Goal: Task Accomplishment & Management: Manage account settings

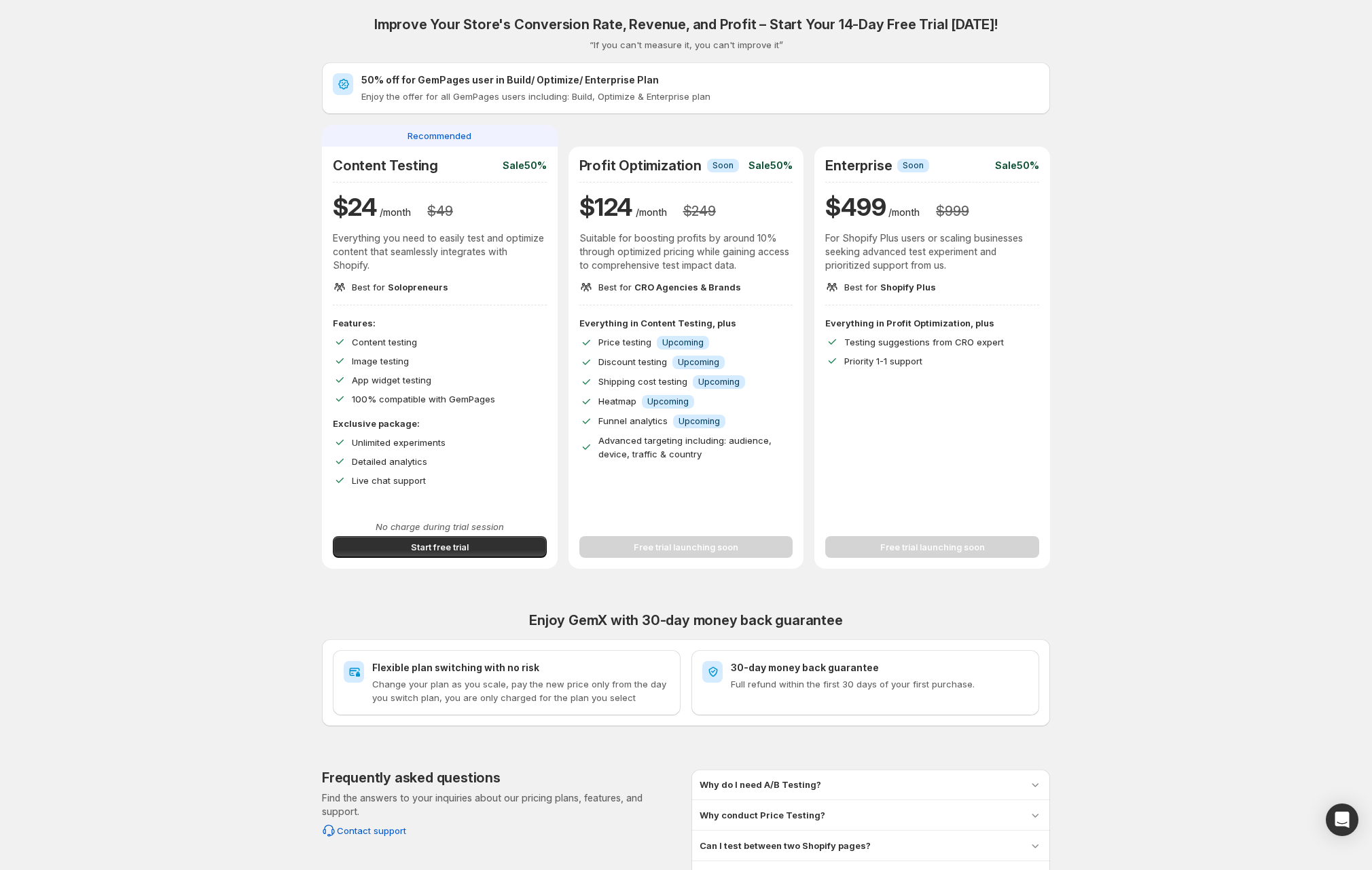
scroll to position [156, 0]
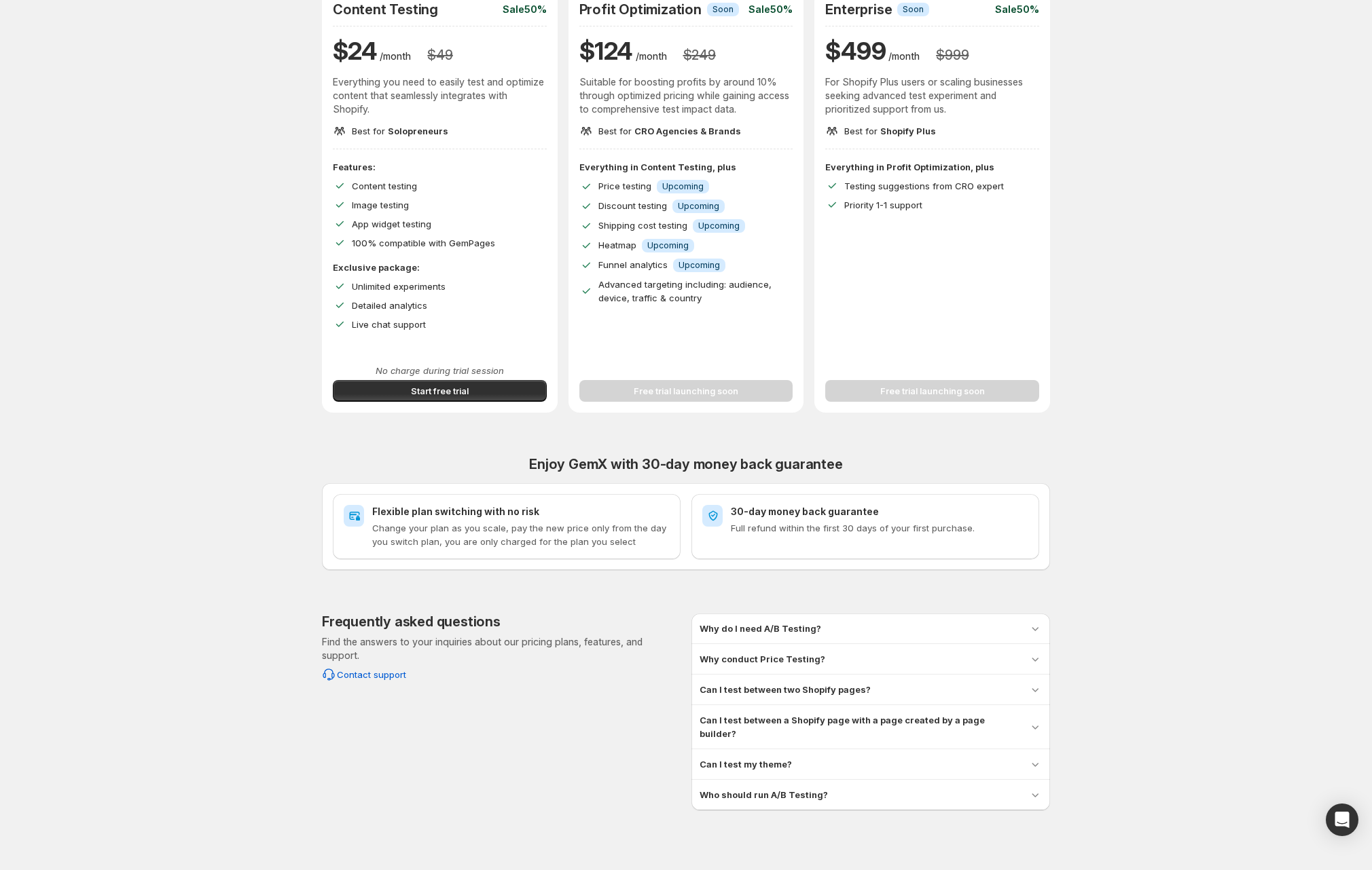
click at [465, 374] on p "No charge during trial session" at bounding box center [440, 371] width 214 height 13
click at [473, 383] on button "Start free trial" at bounding box center [440, 391] width 214 height 22
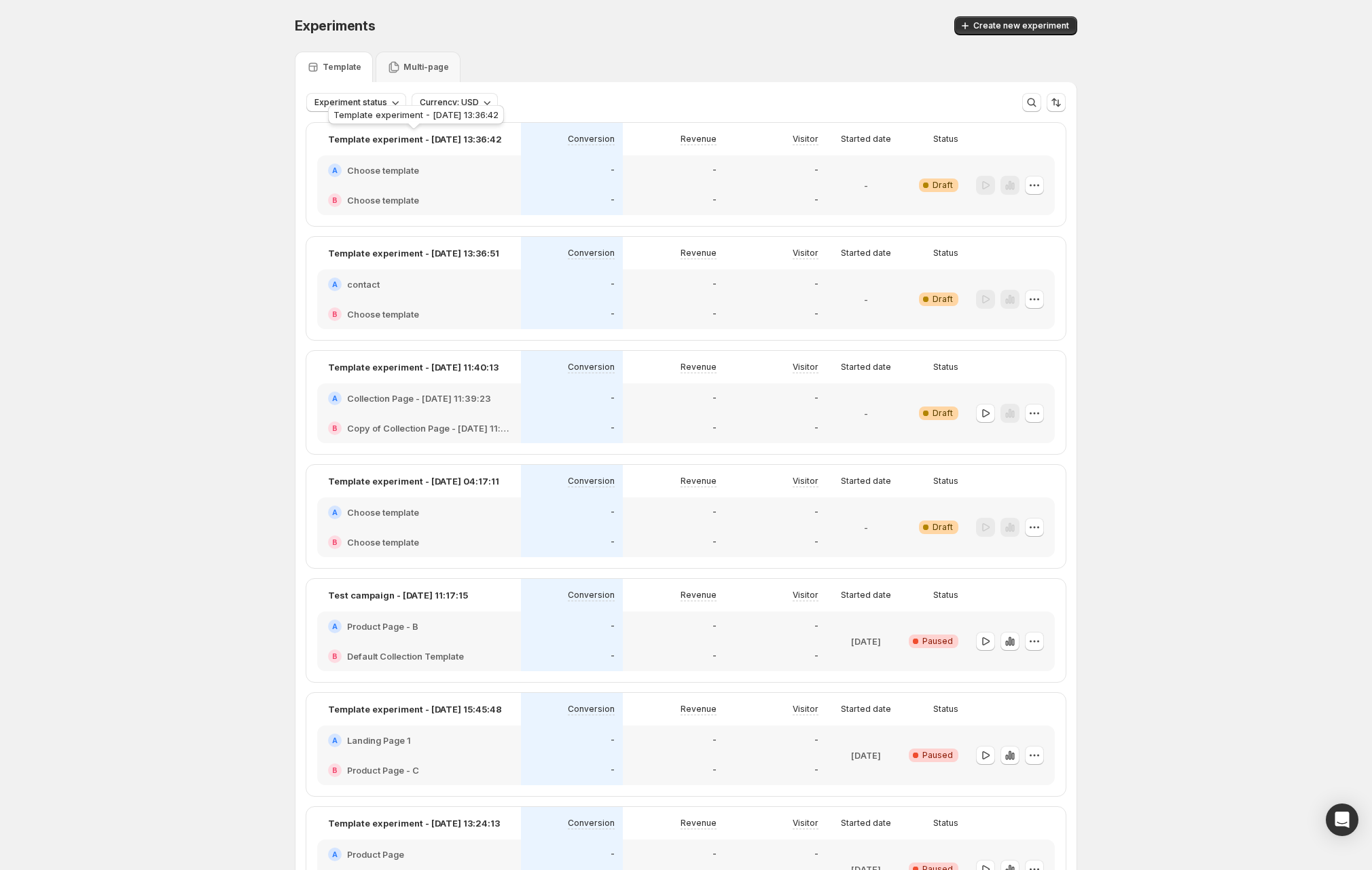
click at [379, 105] on div "Template experiment - [DATE] 13:36:42" at bounding box center [416, 117] width 181 height 30
click at [381, 100] on span "Experiment status" at bounding box center [351, 103] width 73 height 11
drag, startPoint x: 343, startPoint y: 173, endPoint x: 351, endPoint y: 175, distance: 8.2
click at [343, 173] on p "Paused" at bounding box center [348, 174] width 32 height 13
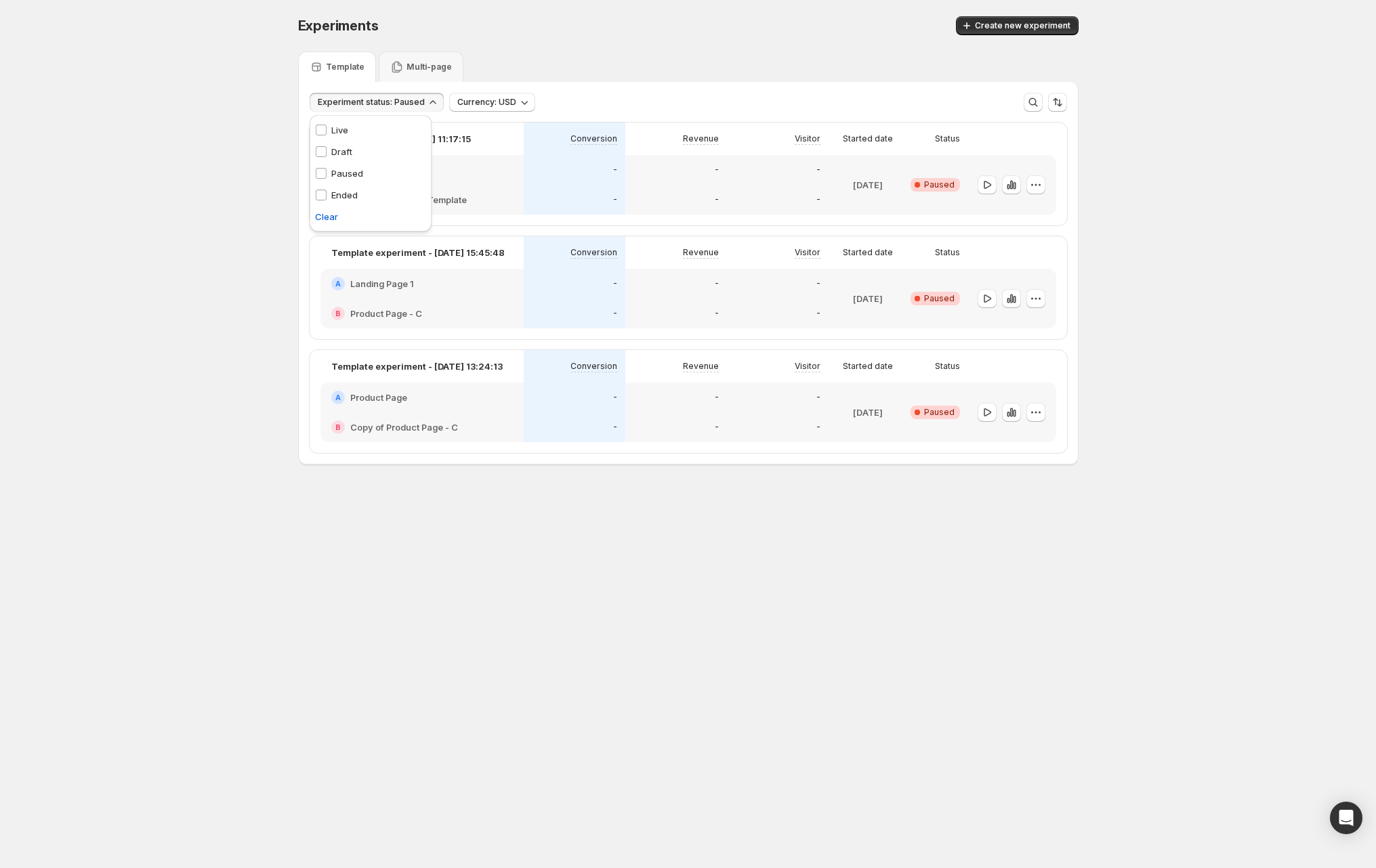
click at [860, 78] on div "Template Multi-page" at bounding box center [688, 66] width 781 height 30
click at [205, 242] on div "Experiments. This page is ready Experiments Create new experiment Template Mult…" at bounding box center [688, 269] width 1376 height 538
click at [213, 174] on div "Experiments. This page is ready Experiments Create new experiment Template Mult…" at bounding box center [688, 269] width 1376 height 538
click at [171, 182] on div "Experiments. This page is ready Experiments Create new experiment Template Mult…" at bounding box center [688, 269] width 1376 height 538
